Goal: Check status: Check status

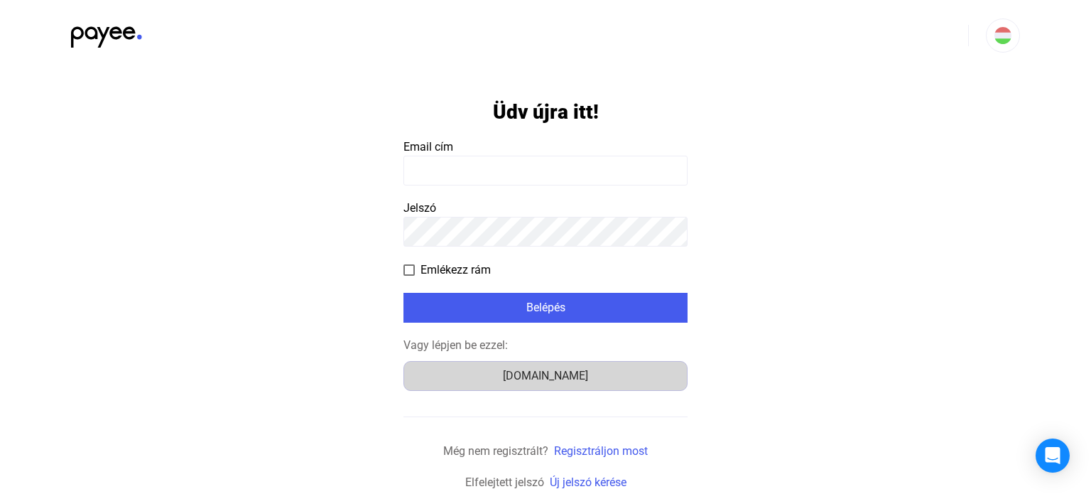
click at [577, 386] on button "[DOMAIN_NAME]" at bounding box center [545, 376] width 284 height 30
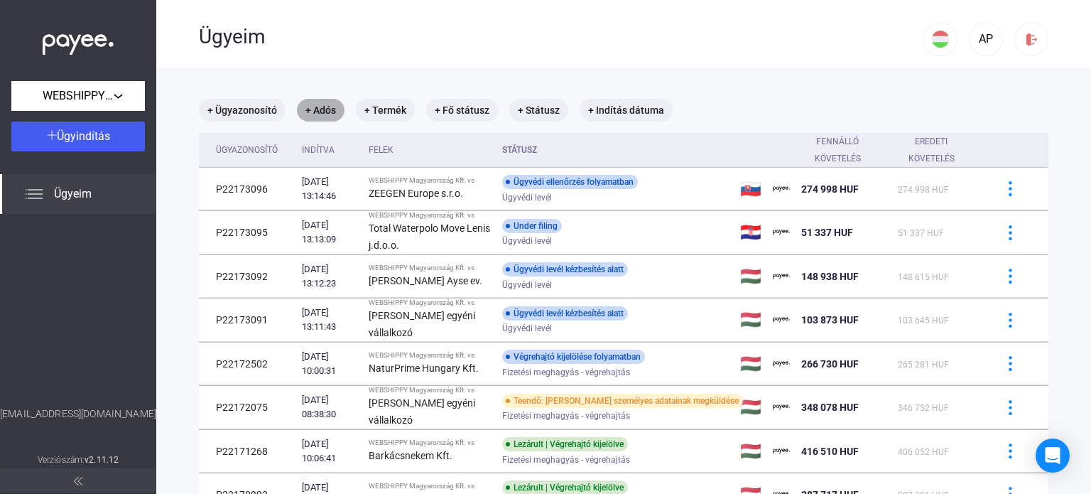
click at [322, 117] on mat-chip "+ Adós" at bounding box center [321, 110] width 48 height 23
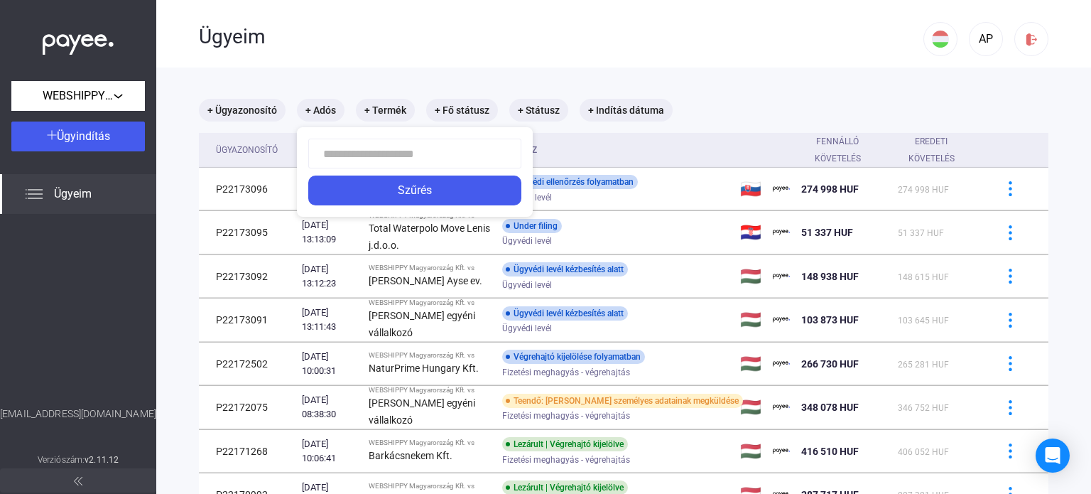
click at [341, 154] on input at bounding box center [414, 154] width 213 height 30
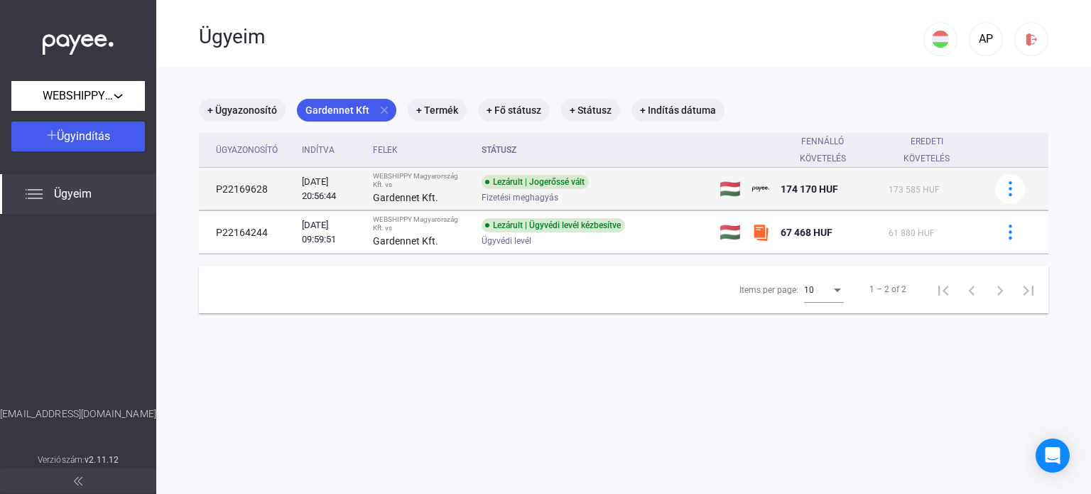
click at [250, 190] on td "P22169628" at bounding box center [247, 189] width 97 height 43
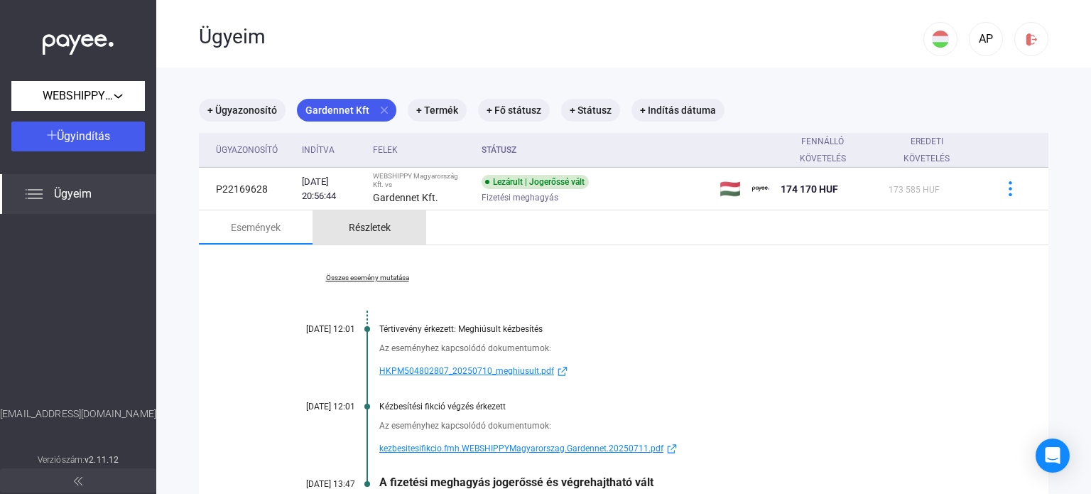
click at [381, 232] on div "Részletek" at bounding box center [370, 227] width 42 height 17
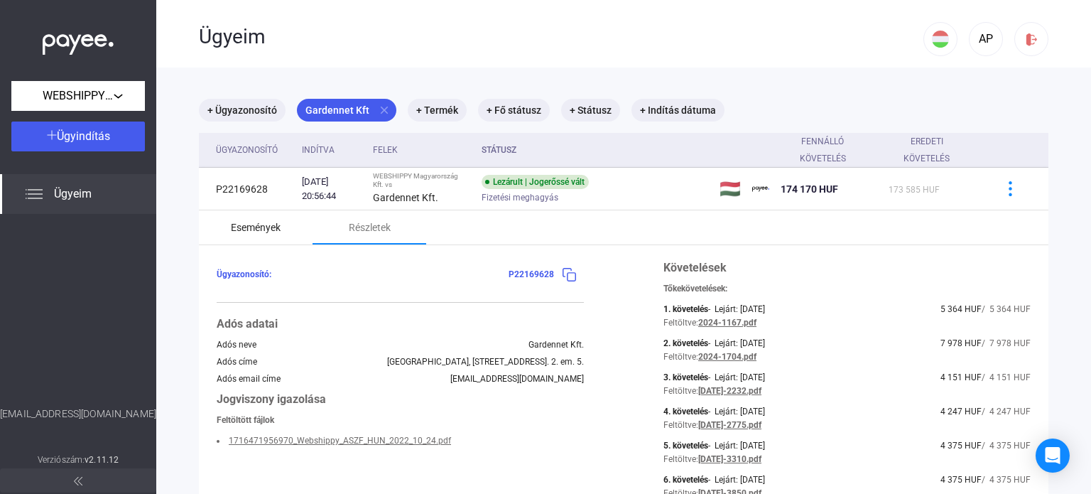
click at [256, 234] on div "Események" at bounding box center [256, 227] width 50 height 17
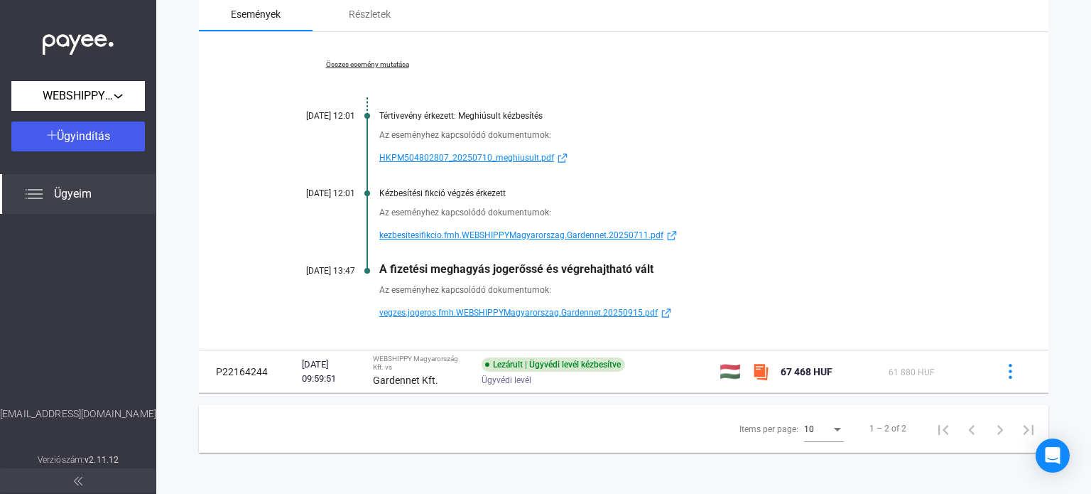
scroll to position [213, 0]
click at [445, 315] on span "vegzes.jogeros.fmh.WEBSHIPPYMagyarorszag.Gardennet.20250915.pdf" at bounding box center [518, 312] width 278 height 17
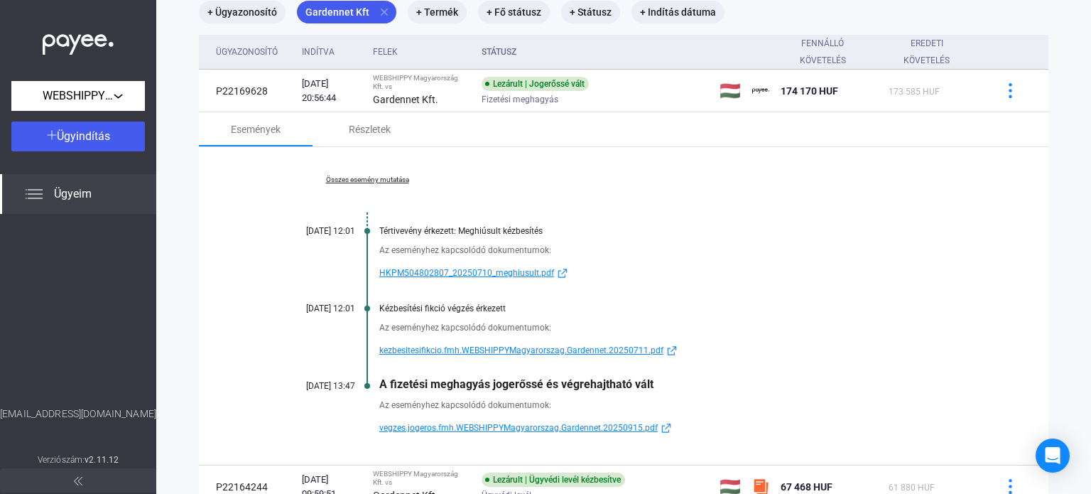
scroll to position [0, 0]
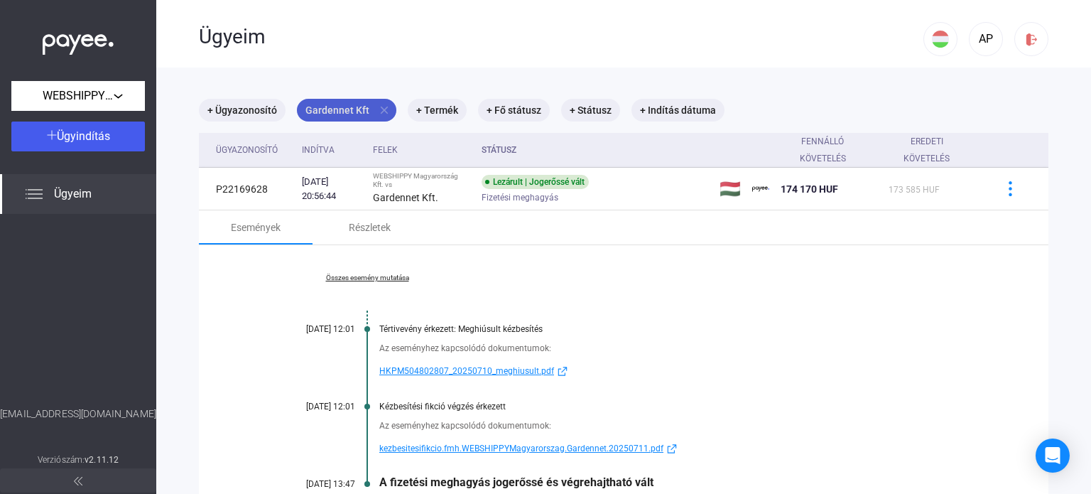
click at [379, 108] on mat-icon "close" at bounding box center [384, 110] width 13 height 13
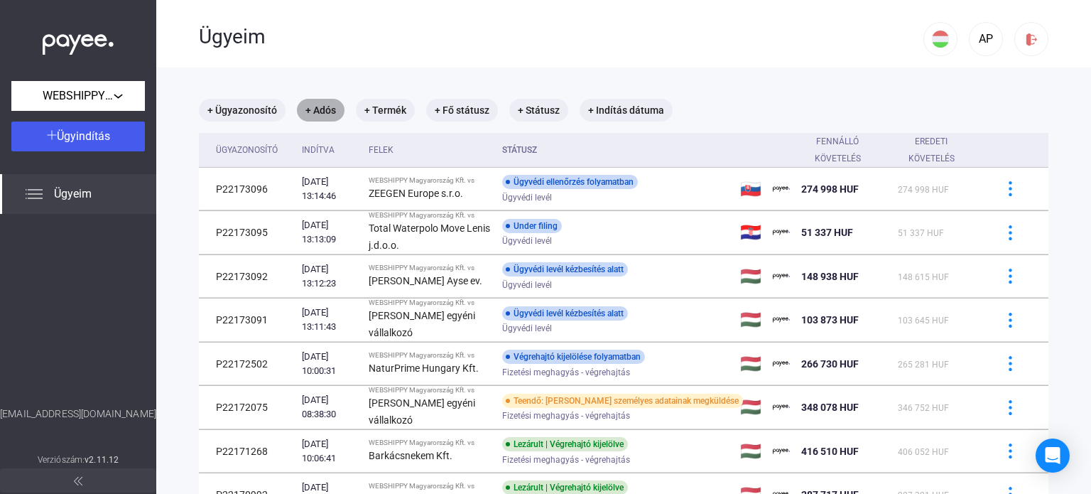
click at [321, 116] on mat-chip "+ Adós" at bounding box center [321, 110] width 48 height 23
